Goal: Task Accomplishment & Management: Use online tool/utility

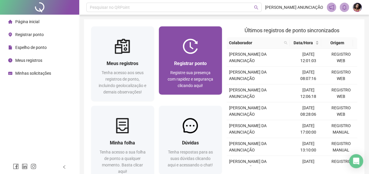
click at [177, 61] on span "Registrar ponto" at bounding box center [190, 64] width 33 height 6
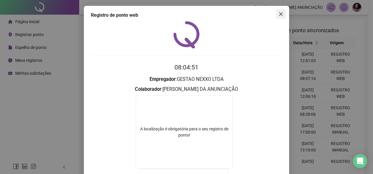
click at [279, 13] on icon "close" at bounding box center [281, 14] width 5 height 5
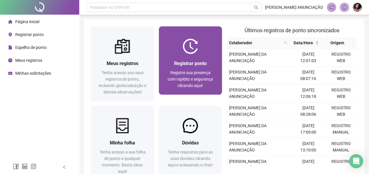
click at [180, 57] on div "Registrar ponto Registre sua presença com rapidez e segurança clicando aqui!" at bounding box center [190, 74] width 63 height 41
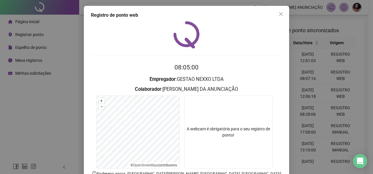
scroll to position [29, 0]
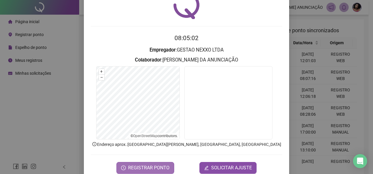
click at [139, 164] on button "REGISTRAR PONTO" at bounding box center [145, 168] width 58 height 12
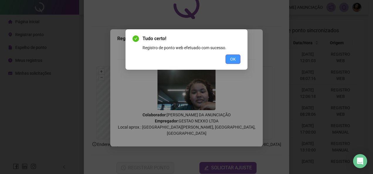
click at [240, 59] on button "OK" at bounding box center [233, 59] width 15 height 9
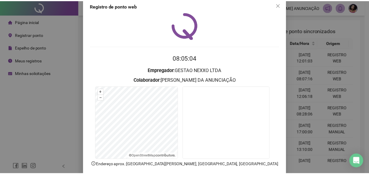
scroll to position [0, 0]
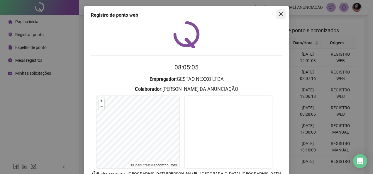
click at [280, 15] on icon "close" at bounding box center [281, 14] width 5 height 5
